Goal: Task Accomplishment & Management: Manage account settings

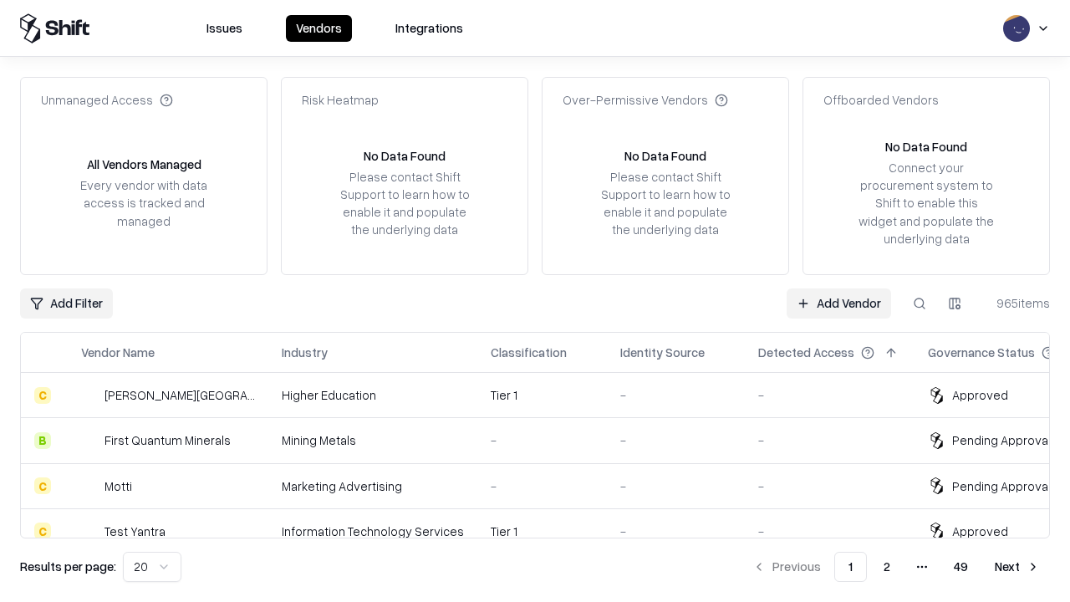
click at [838, 303] on link "Add Vendor" at bounding box center [838, 303] width 104 height 30
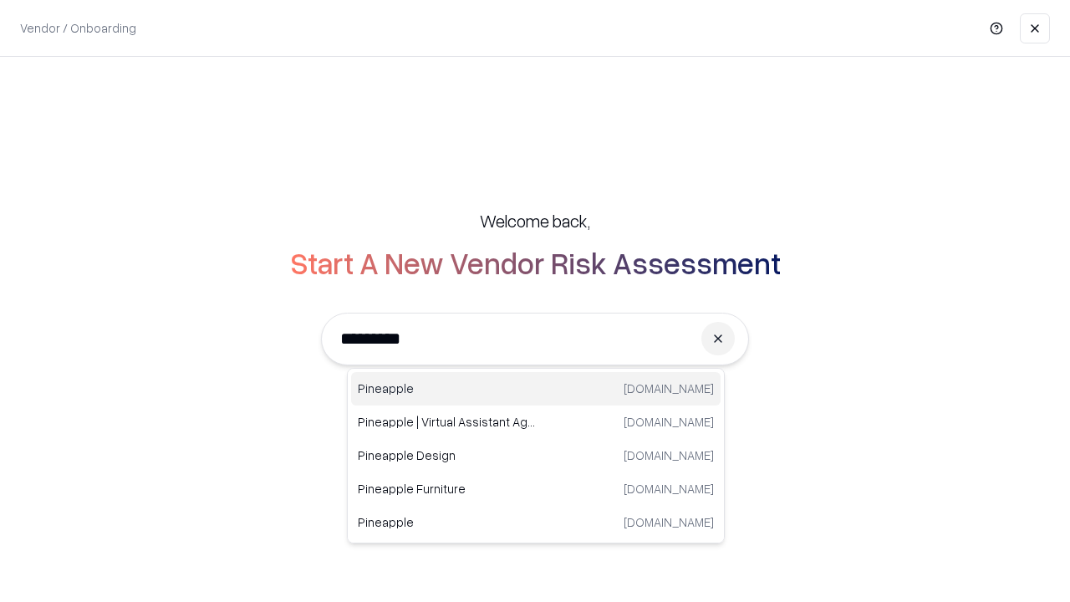
click at [536, 389] on div "Pineapple [DOMAIN_NAME]" at bounding box center [535, 388] width 369 height 33
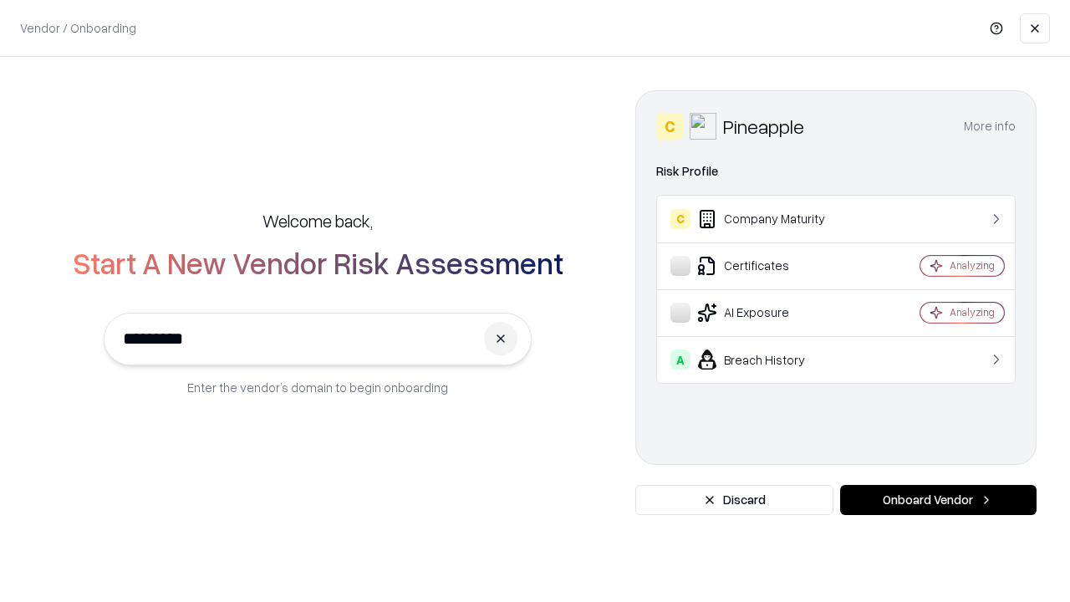
type input "*********"
click at [938, 500] on button "Onboard Vendor" at bounding box center [938, 500] width 196 height 30
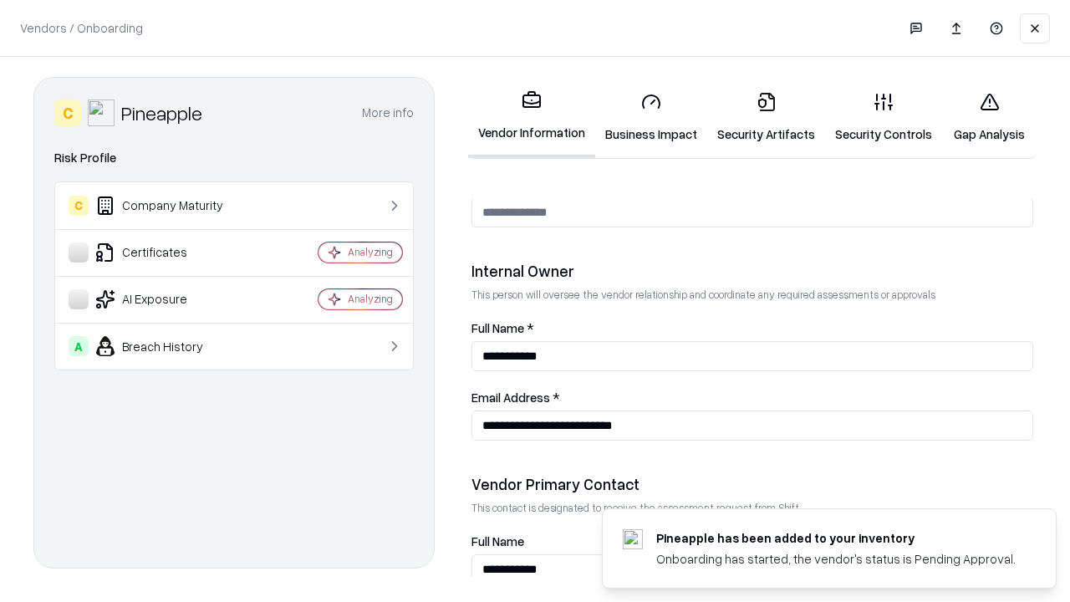
scroll to position [866, 0]
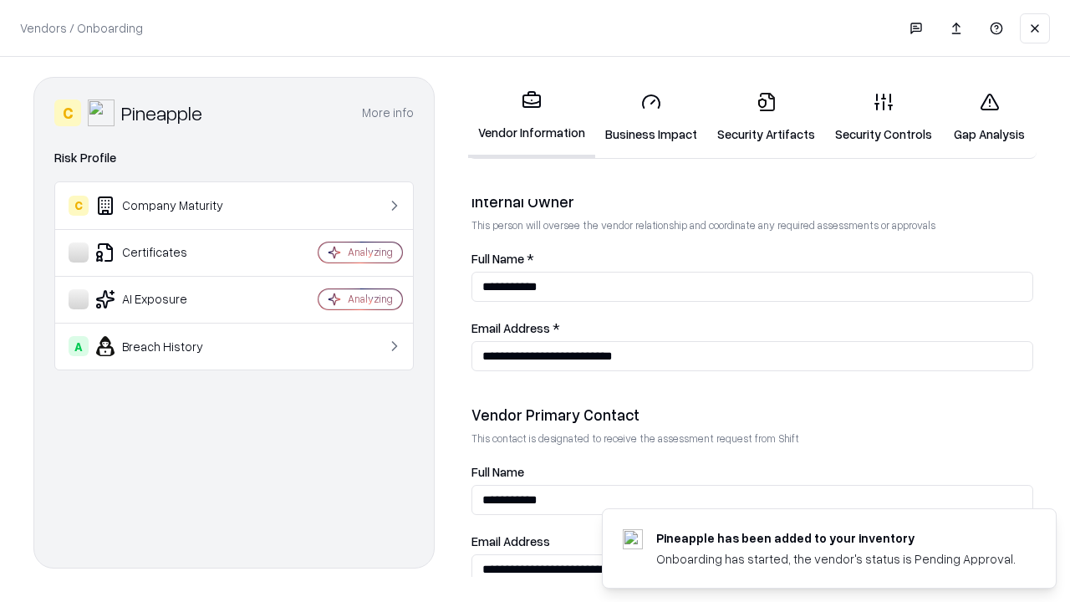
click at [765, 117] on link "Security Artifacts" at bounding box center [766, 118] width 118 height 78
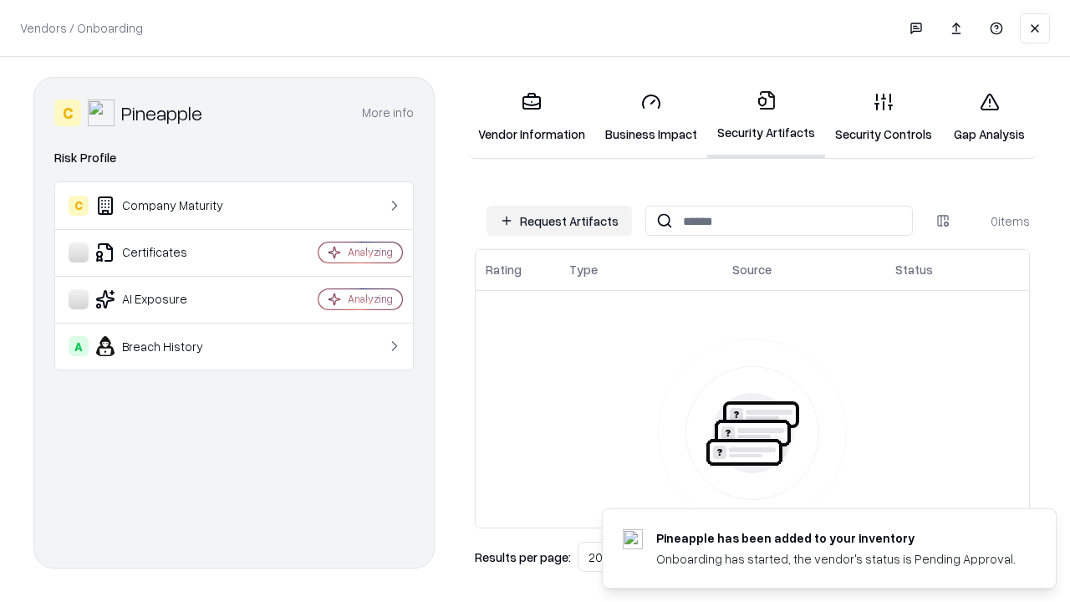
click at [559, 221] on button "Request Artifacts" at bounding box center [558, 221] width 145 height 30
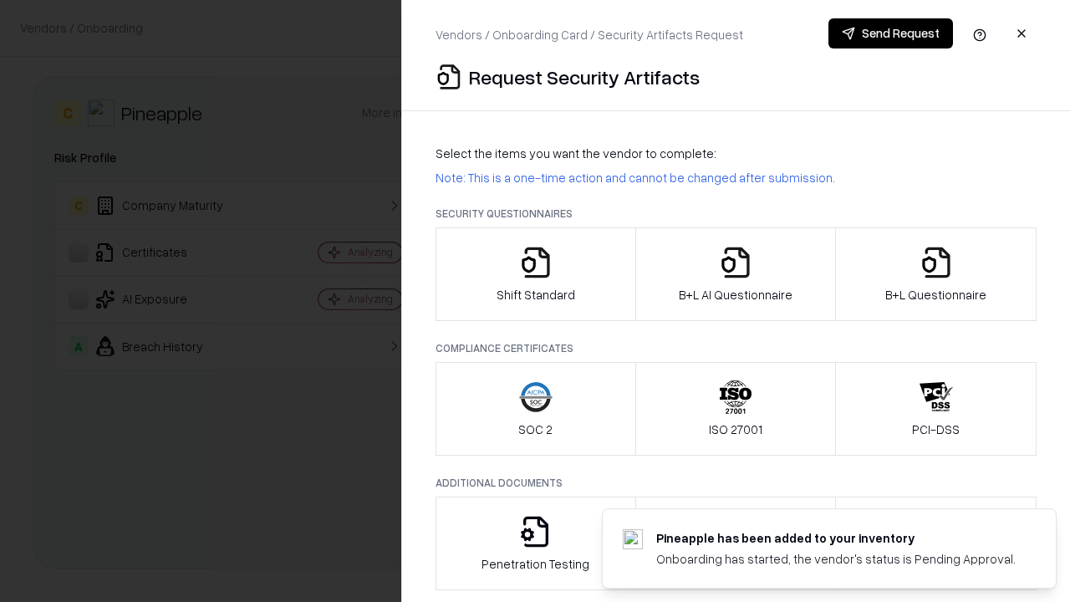
click at [935, 274] on icon "button" at bounding box center [935, 262] width 33 height 33
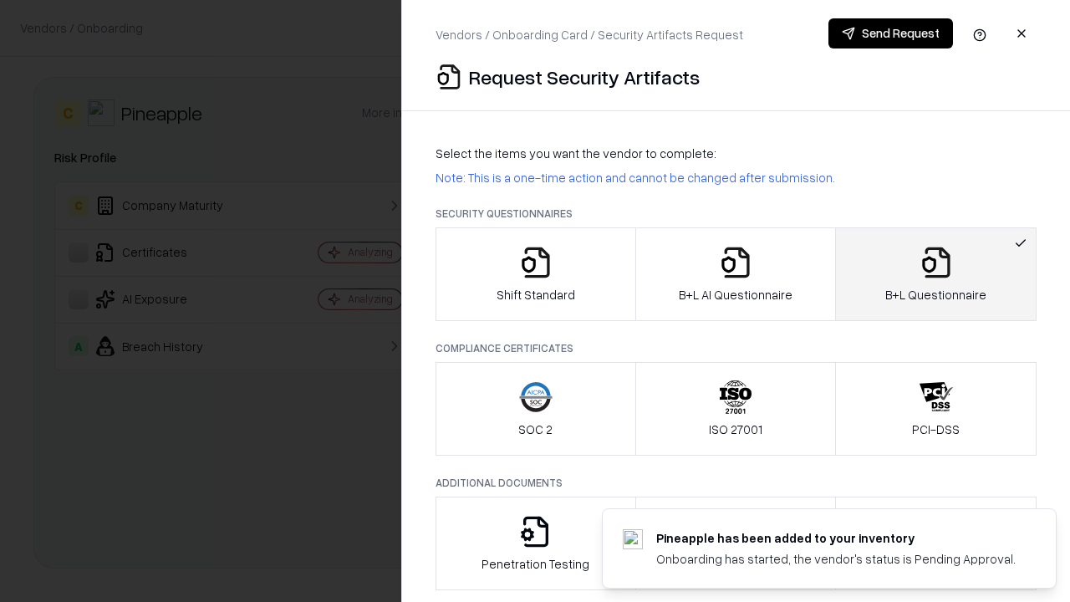
click at [735, 274] on icon "button" at bounding box center [735, 262] width 33 height 33
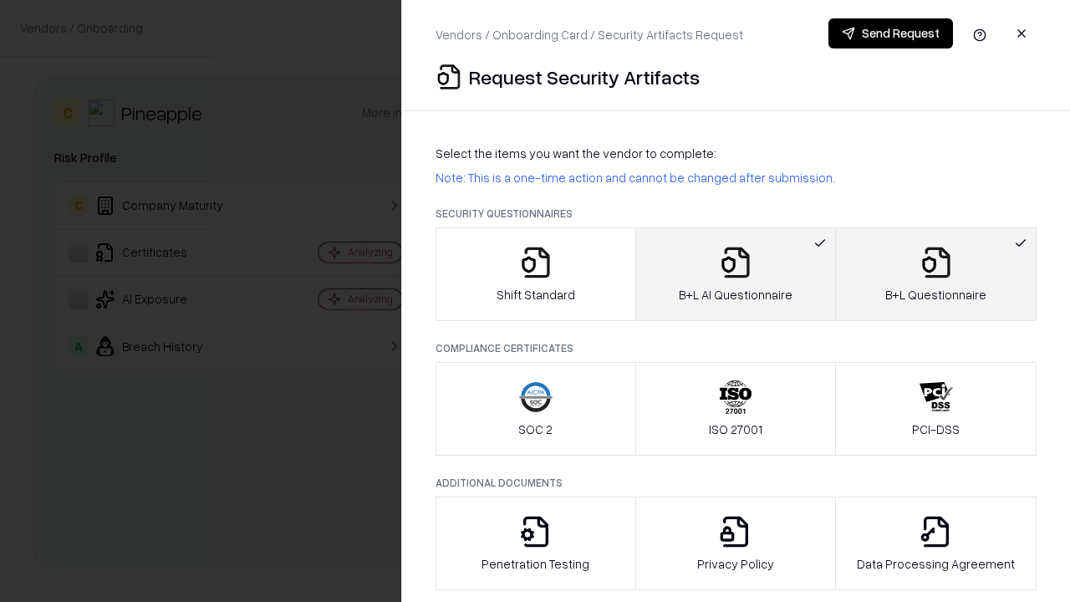
click at [890, 33] on button "Send Request" at bounding box center [890, 33] width 125 height 30
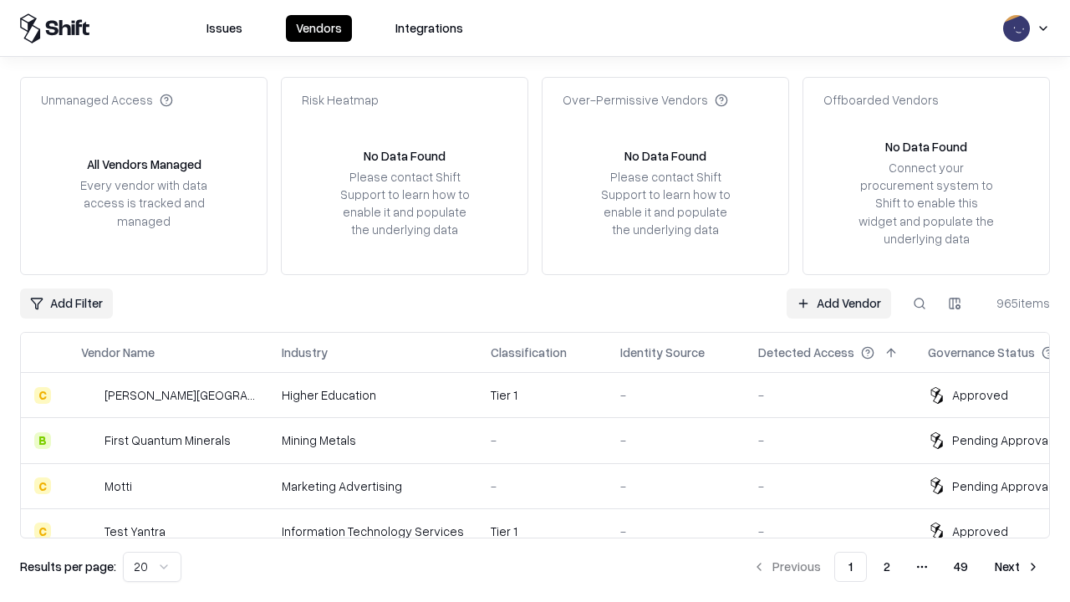
click at [838, 303] on link "Add Vendor" at bounding box center [838, 303] width 104 height 30
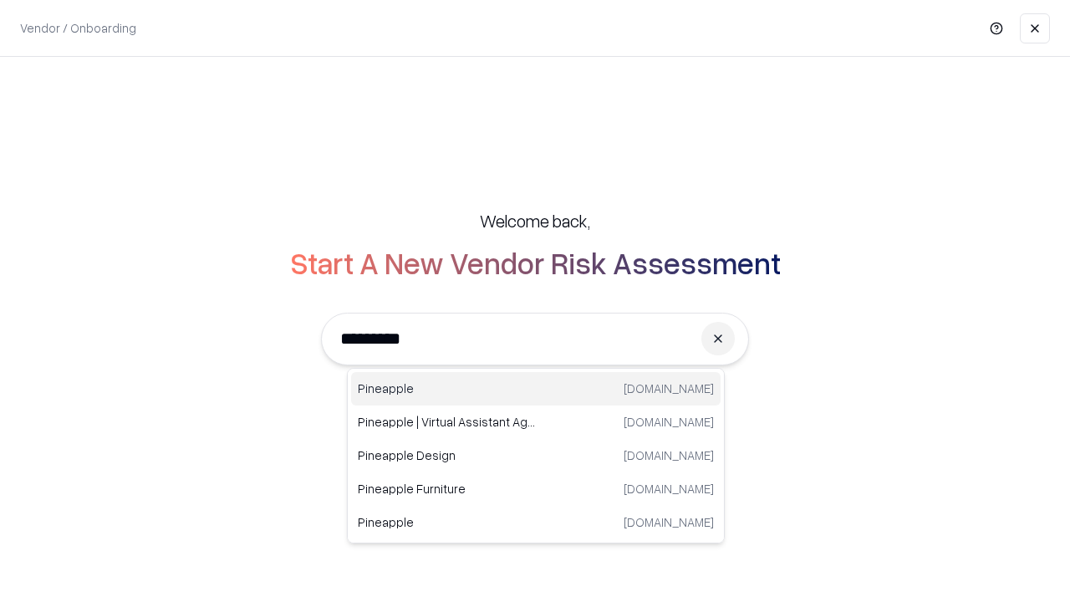
click at [536, 389] on div "Pineapple [DOMAIN_NAME]" at bounding box center [535, 388] width 369 height 33
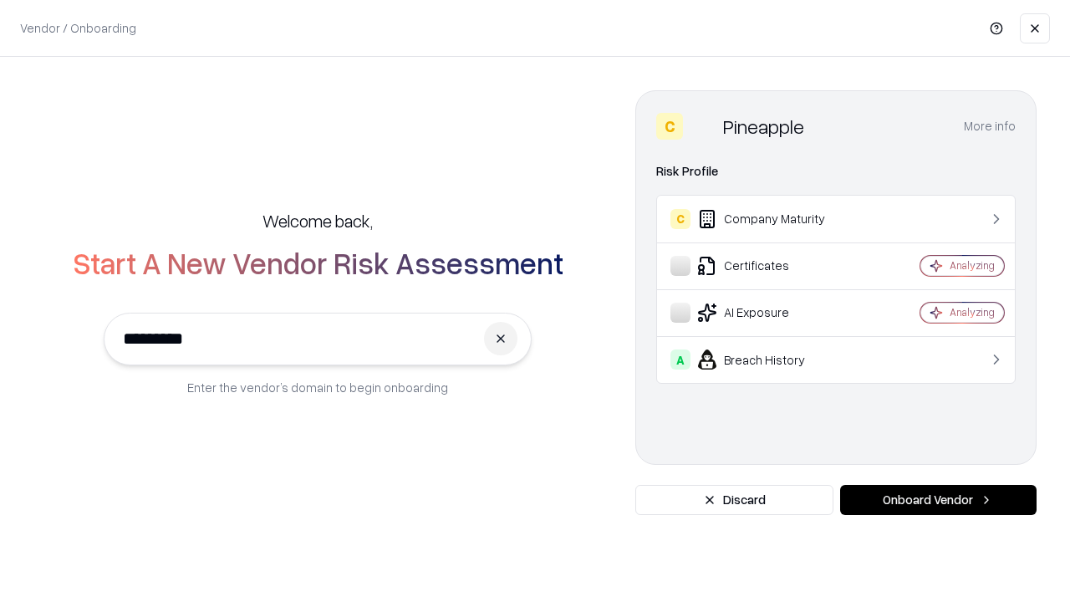
type input "*********"
click at [938, 500] on button "Onboard Vendor" at bounding box center [938, 500] width 196 height 30
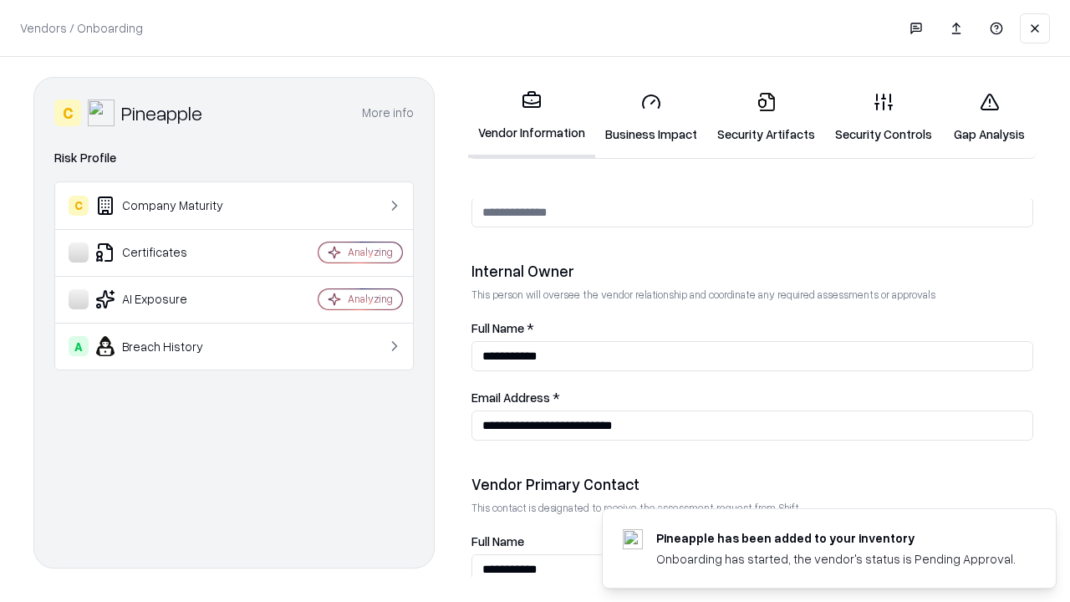
scroll to position [866, 0]
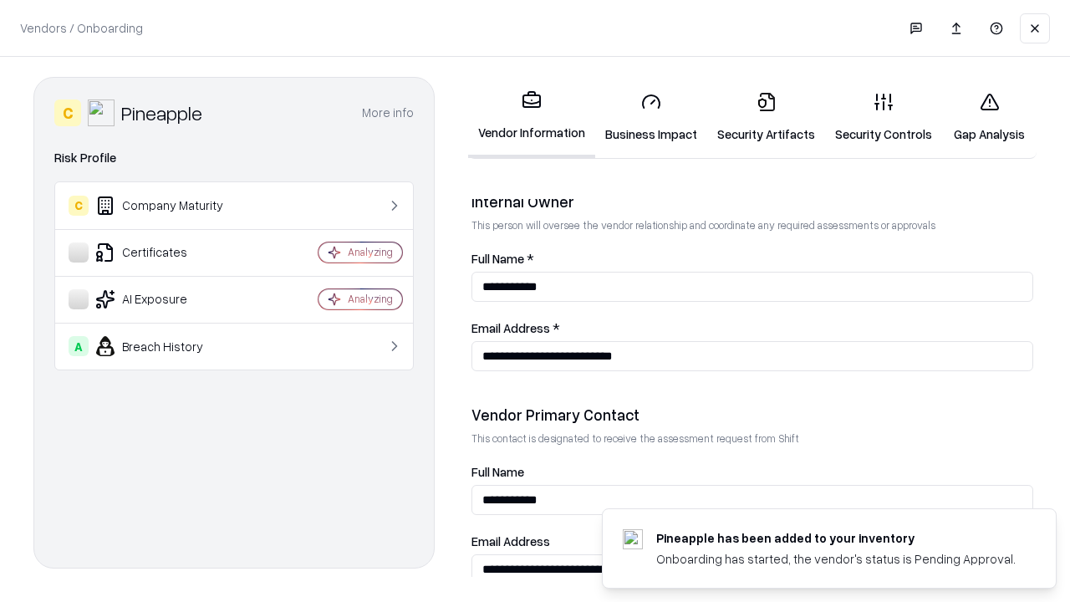
click at [989, 117] on link "Gap Analysis" at bounding box center [989, 118] width 94 height 78
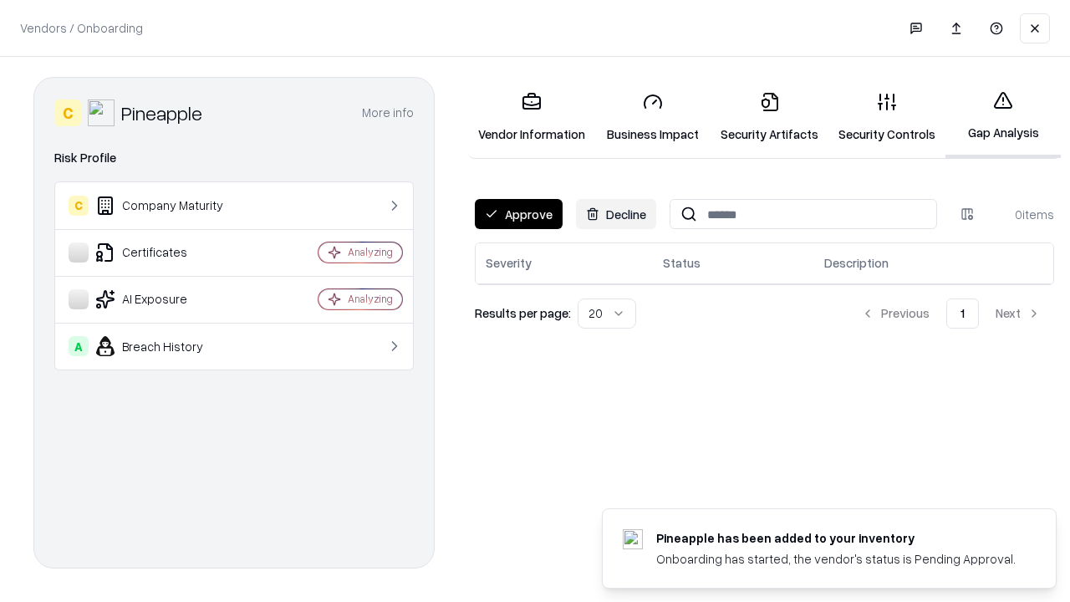
click at [518, 214] on button "Approve" at bounding box center [519, 214] width 88 height 30
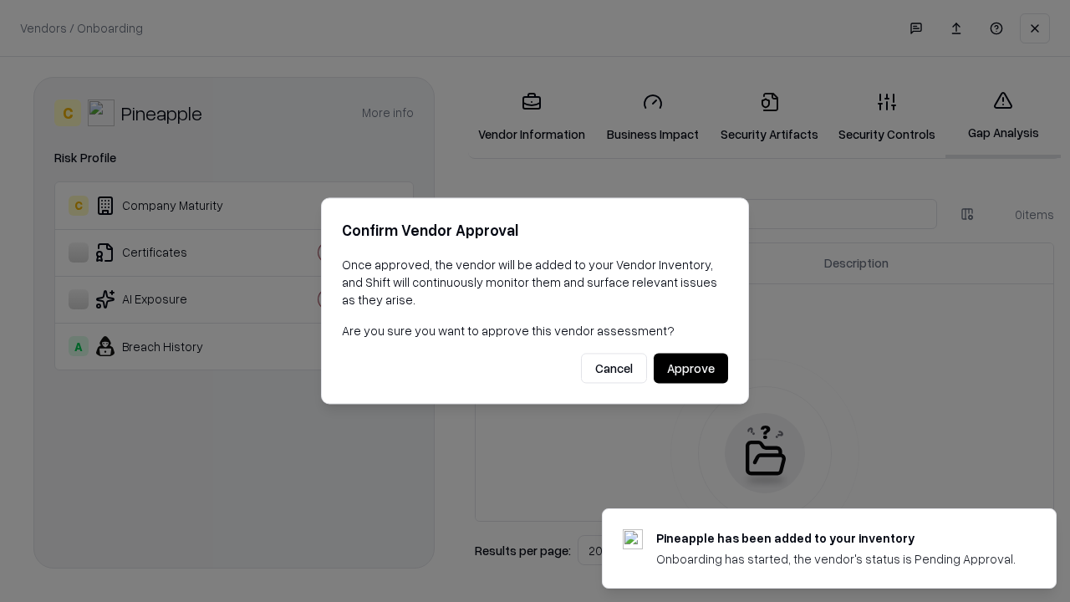
click at [690, 368] on button "Approve" at bounding box center [690, 368] width 74 height 30
